Goal: Submit feedback/report problem: Submit feedback/report problem

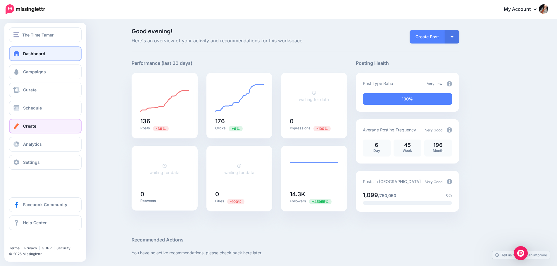
click at [41, 129] on link "Create" at bounding box center [45, 126] width 73 height 15
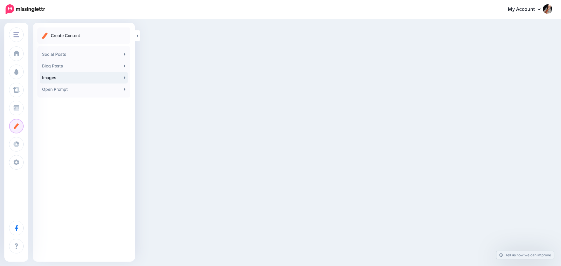
click at [75, 80] on link "Images" at bounding box center [84, 78] width 88 height 12
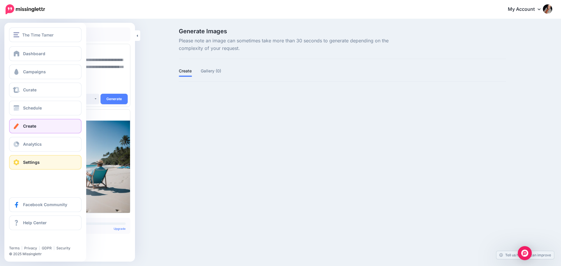
click at [47, 161] on link "Settings" at bounding box center [45, 162] width 73 height 15
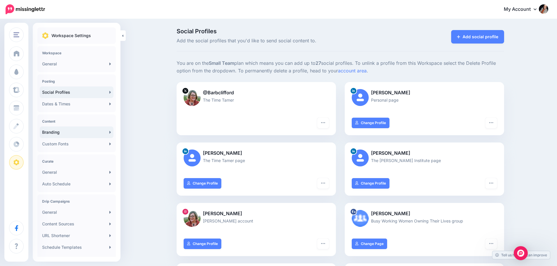
click at [95, 132] on link "Branding" at bounding box center [77, 133] width 74 height 12
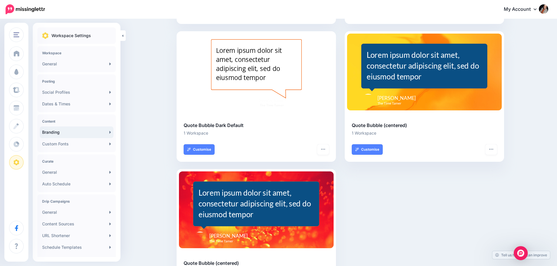
scroll to position [216, 0]
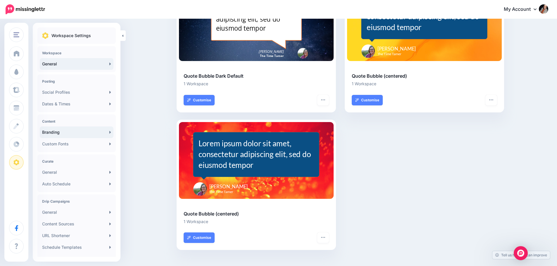
click at [89, 68] on link "General" at bounding box center [77, 64] width 74 height 12
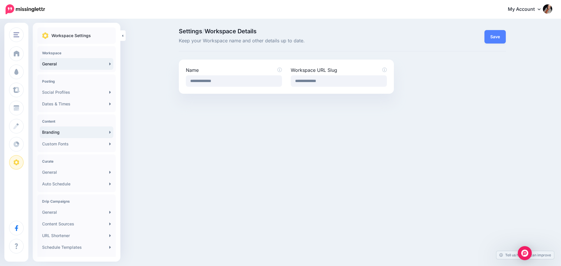
click at [73, 131] on link "Branding" at bounding box center [77, 133] width 74 height 12
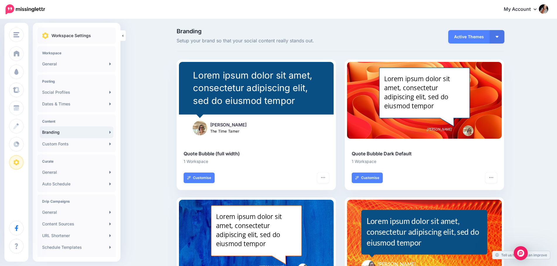
click at [476, 36] on span "Active Themes" at bounding box center [469, 36] width 42 height 13
click at [498, 36] on img "button" at bounding box center [497, 37] width 3 height 2
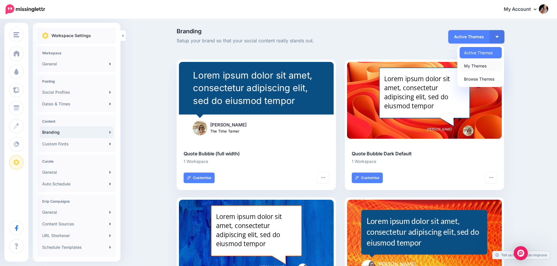
click at [485, 65] on link "My Themes" at bounding box center [481, 65] width 42 height 11
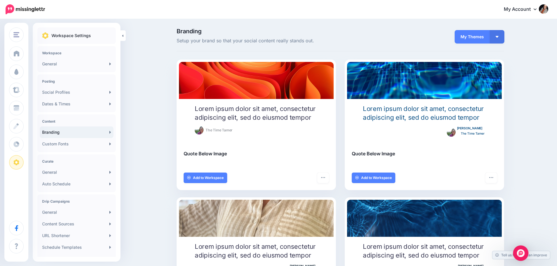
click at [520, 253] on img "Open Intercom Messenger" at bounding box center [521, 254] width 8 height 8
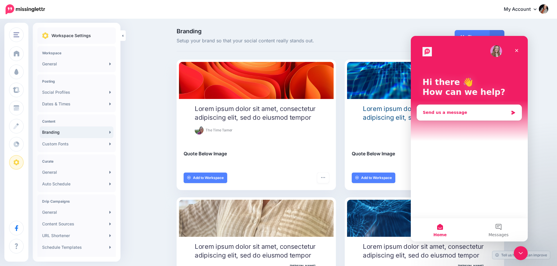
click at [453, 112] on div "Send us a message" at bounding box center [466, 113] width 86 height 6
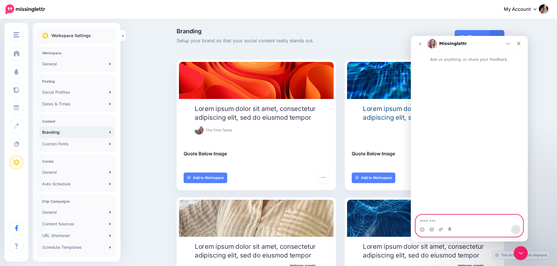
click at [443, 222] on textarea "Message…" at bounding box center [469, 220] width 107 height 10
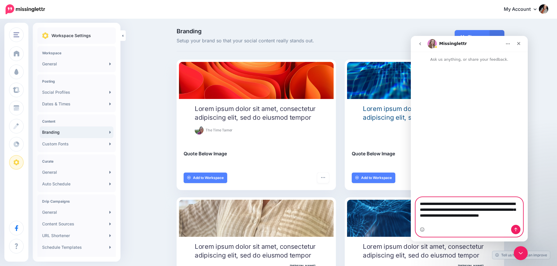
type textarea "**********"
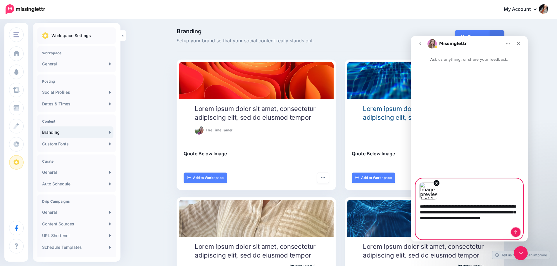
drag, startPoint x: 516, startPoint y: 229, endPoint x: 481, endPoint y: 228, distance: 34.8
click at [481, 228] on div "Intercom messenger" at bounding box center [469, 232] width 107 height 9
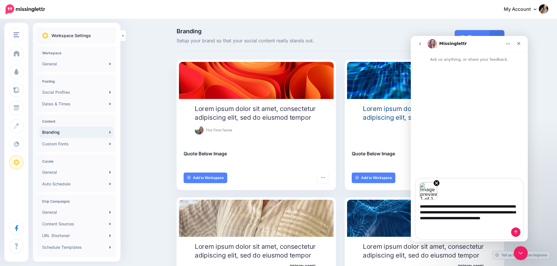
click at [481, 228] on div "Intercom messenger" at bounding box center [469, 232] width 107 height 9
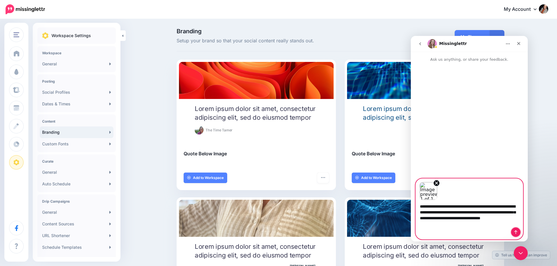
click at [515, 231] on icon "Send a message…" at bounding box center [515, 232] width 5 height 5
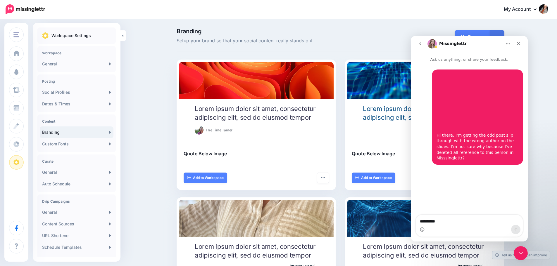
type textarea "**********"
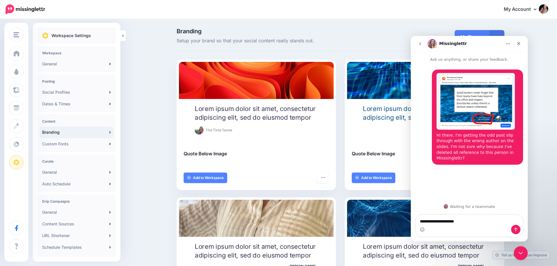
type textarea "**********"
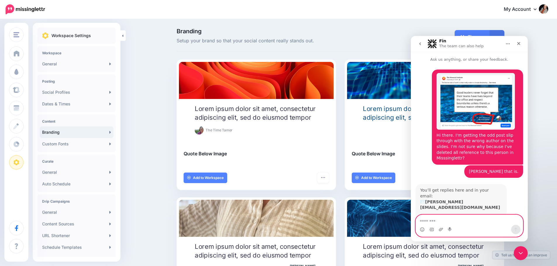
scroll to position [7, 0]
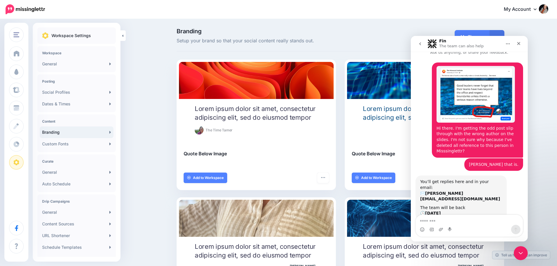
click at [444, 229] on div "Intercom messenger" at bounding box center [469, 229] width 107 height 9
drag, startPoint x: 439, startPoint y: 220, endPoint x: 436, endPoint y: 220, distance: 2.9
click at [439, 220] on textarea "Message…" at bounding box center [469, 220] width 107 height 10
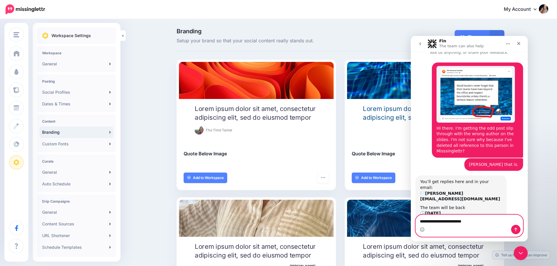
type textarea "**********"
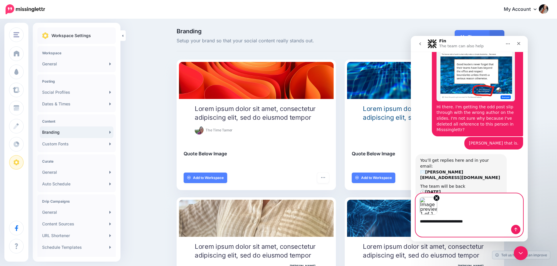
scroll to position [47, 0]
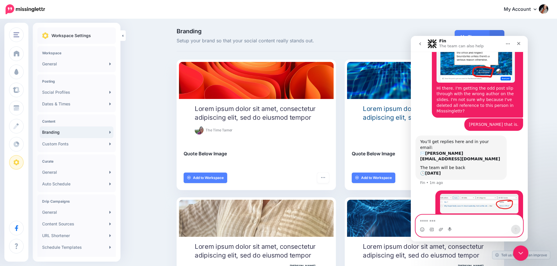
click at [521, 252] on icon "Close Intercom Messenger" at bounding box center [519, 252] width 7 height 7
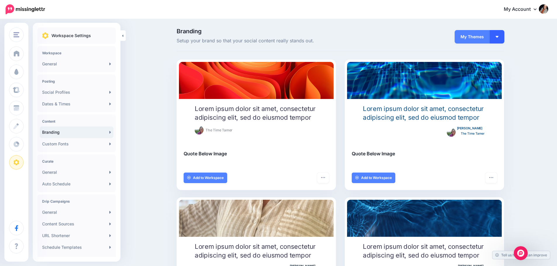
click at [498, 37] on img "button" at bounding box center [497, 37] width 3 height 2
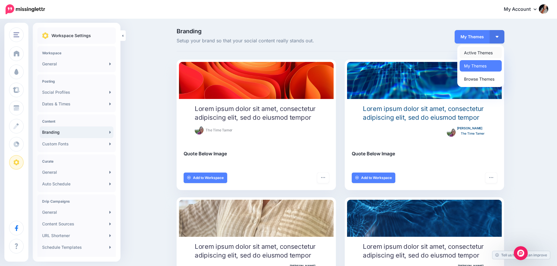
click at [485, 54] on link "Active Themes" at bounding box center [481, 52] width 42 height 11
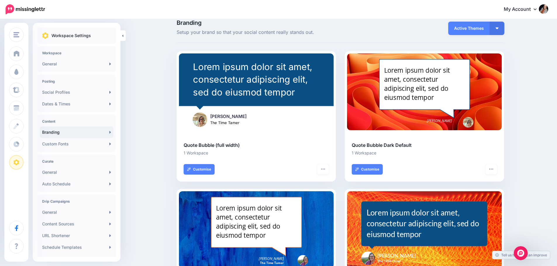
scroll to position [0, 0]
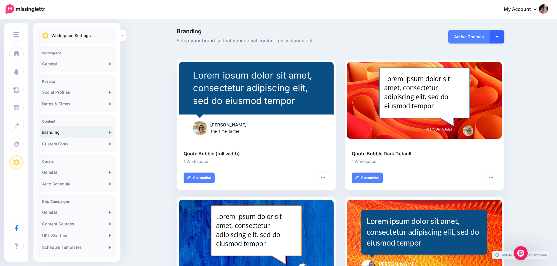
click at [499, 38] on button "button" at bounding box center [497, 36] width 15 height 13
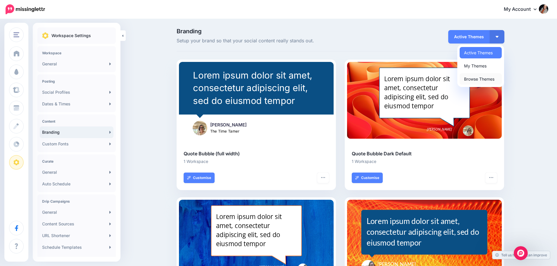
click at [484, 77] on link "Browse Themes" at bounding box center [481, 78] width 42 height 11
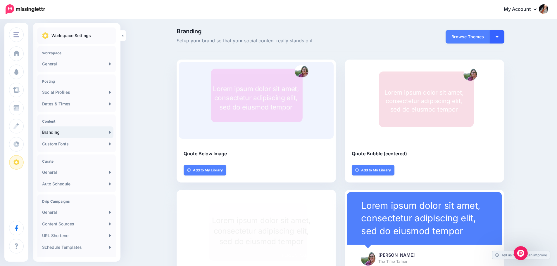
click at [502, 36] on button "button" at bounding box center [497, 36] width 15 height 13
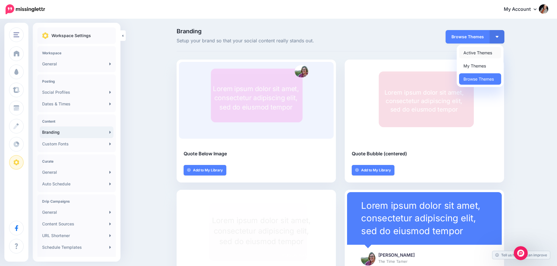
click at [485, 52] on link "Active Themes" at bounding box center [480, 52] width 42 height 11
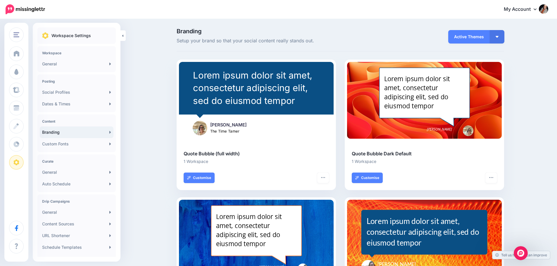
click at [477, 38] on span "Active Themes" at bounding box center [469, 36] width 42 height 13
drag, startPoint x: 472, startPoint y: 38, endPoint x: 487, endPoint y: 37, distance: 14.6
click at [472, 37] on span "Active Themes" at bounding box center [469, 36] width 42 height 13
click at [503, 35] on button "button" at bounding box center [497, 36] width 15 height 13
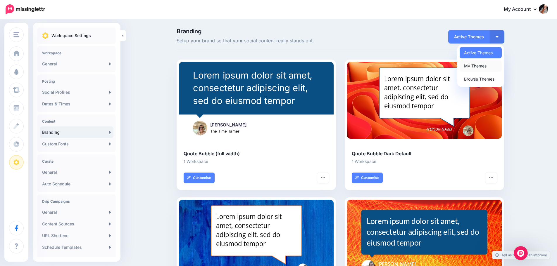
click at [486, 65] on link "My Themes" at bounding box center [481, 65] width 42 height 11
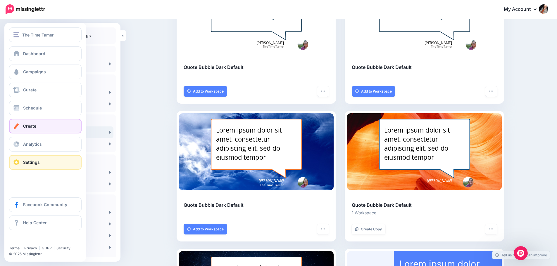
scroll to position [772, 0]
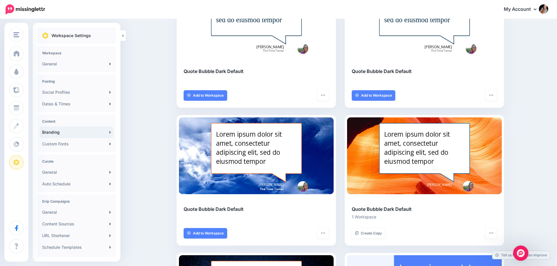
click at [521, 251] on icon "Open Intercom Messenger" at bounding box center [520, 253] width 10 height 10
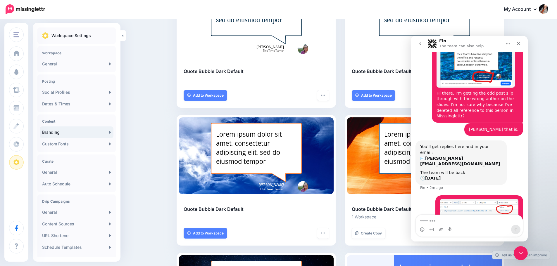
scroll to position [47, 0]
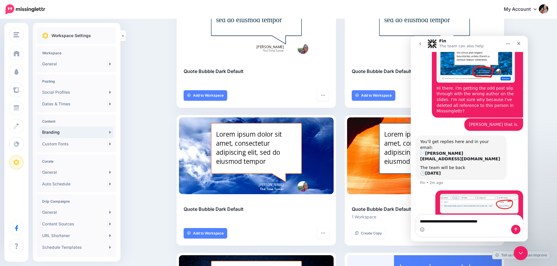
type textarea "**********"
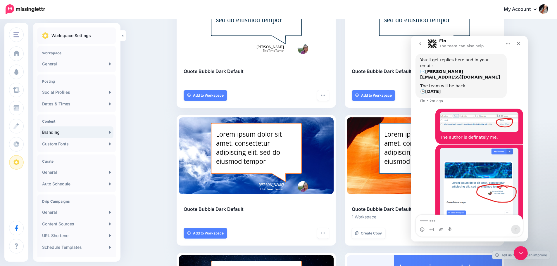
scroll to position [137, 0]
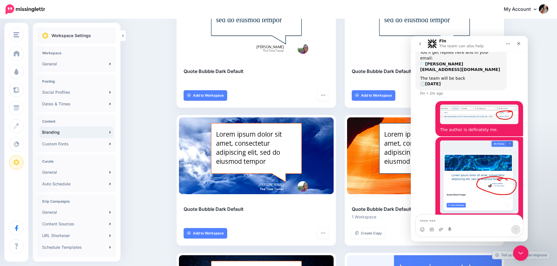
click at [524, 253] on div "Close Intercom Messenger" at bounding box center [520, 253] width 14 height 14
